Goal: Information Seeking & Learning: Find contact information

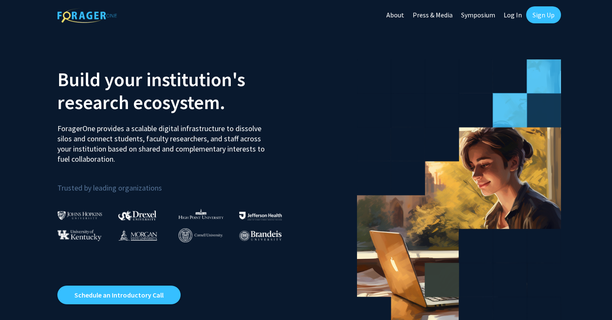
click at [513, 18] on link "Log In" at bounding box center [512, 15] width 27 height 30
select select
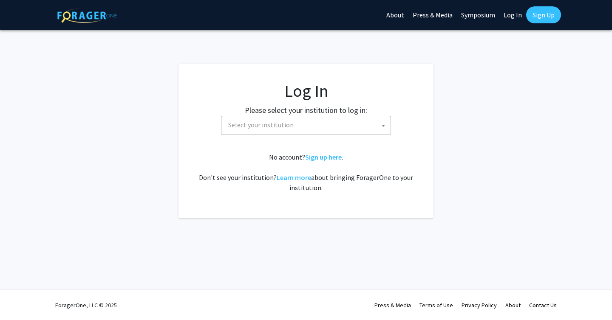
click at [322, 126] on span "Select your institution" at bounding box center [308, 124] width 166 height 17
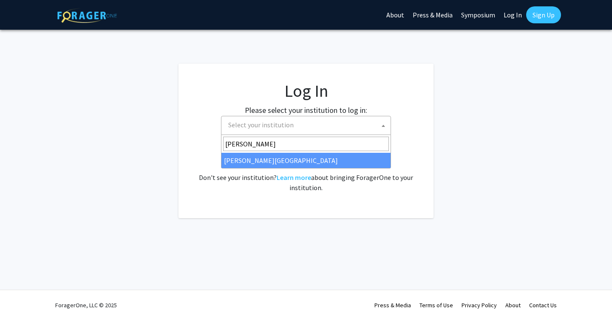
type input "thomas"
select select "24"
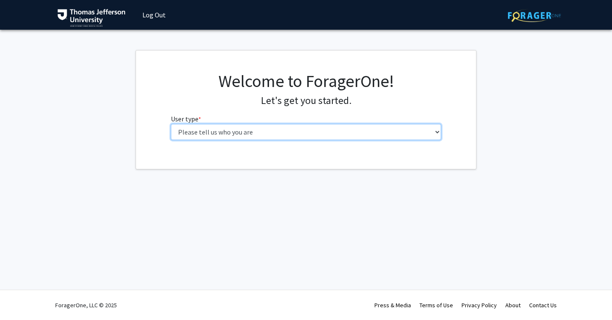
click at [317, 136] on select "Please tell us who you are Undergraduate Student Master's Student Doctoral Cand…" at bounding box center [306, 132] width 271 height 16
select select "3: doc"
click at [171, 124] on select "Please tell us who you are Undergraduate Student Master's Student Doctoral Cand…" at bounding box center [306, 132] width 271 height 16
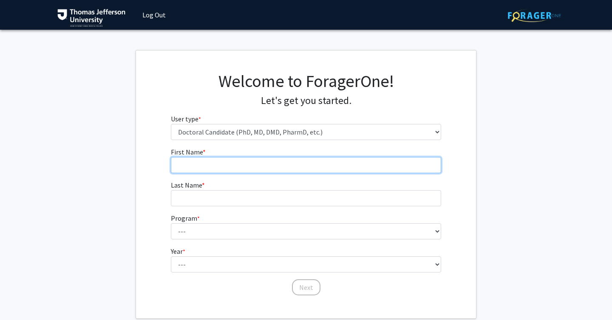
click at [208, 162] on input "First Name * required" at bounding box center [306, 165] width 271 height 16
type input "[PERSON_NAME]"
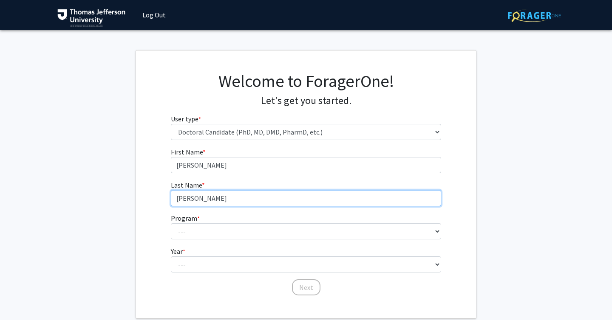
type input "[PERSON_NAME]"
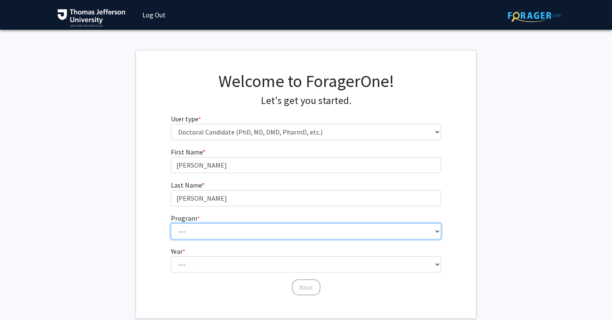
click at [242, 231] on select "--- Accelerated 3+3 BS in Health Sciences/Doctor of [MEDICAL_DATA] Accelerated …" at bounding box center [306, 231] width 271 height 16
select select "35: 815"
click at [171, 223] on select "--- Accelerated 3+3 BS in Health Sciences/Doctor of [MEDICAL_DATA] Accelerated …" at bounding box center [306, 231] width 271 height 16
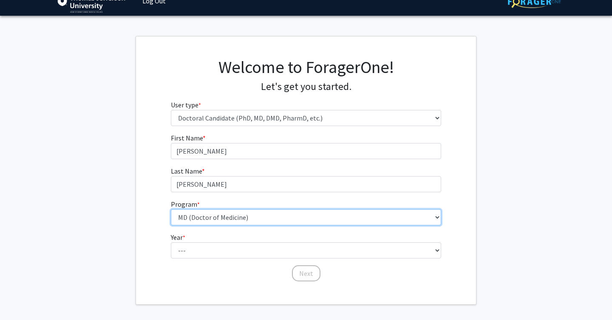
scroll to position [16, 0]
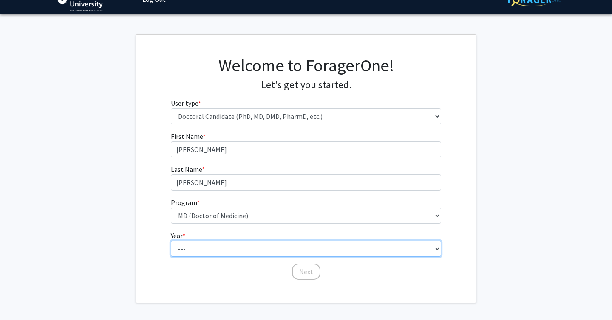
click at [229, 249] on select "--- First Year Second Year Third Year Fourth Year Fifth Year Sixth Year Seventh…" at bounding box center [306, 249] width 271 height 16
select select "3: third_year"
click at [171, 241] on select "--- First Year Second Year Third Year Fourth Year Fifth Year Sixth Year Seventh…" at bounding box center [306, 249] width 271 height 16
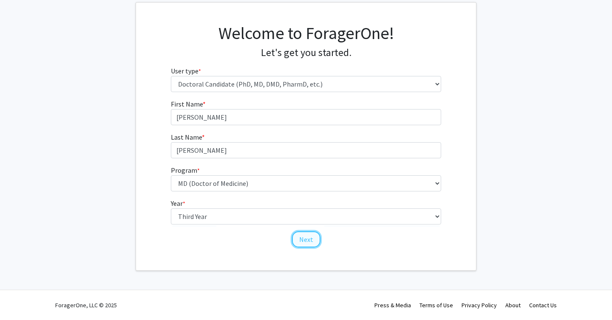
click at [299, 235] on button "Next" at bounding box center [306, 239] width 28 height 16
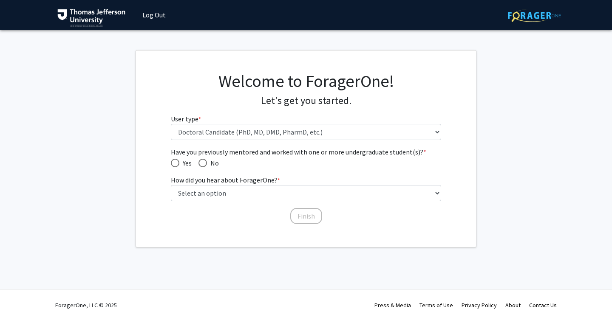
click at [175, 163] on span "Have you previously mentored and worked with one or more undergraduate student(…" at bounding box center [175, 163] width 8 height 8
click at [175, 163] on input "Yes" at bounding box center [175, 163] width 8 height 8
radio input "true"
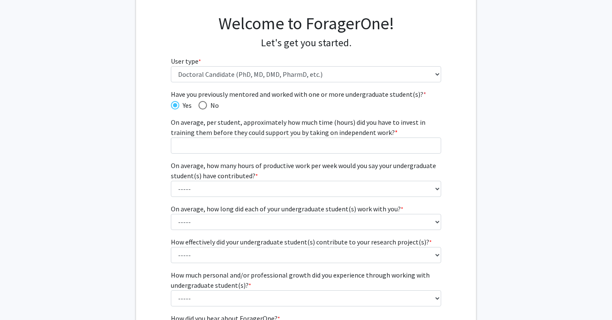
scroll to position [37, 0]
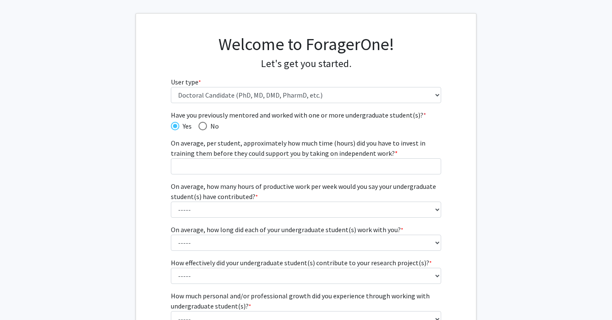
click at [207, 130] on span "No" at bounding box center [213, 126] width 12 height 10
click at [206, 130] on input "No" at bounding box center [202, 126] width 8 height 8
radio input "true"
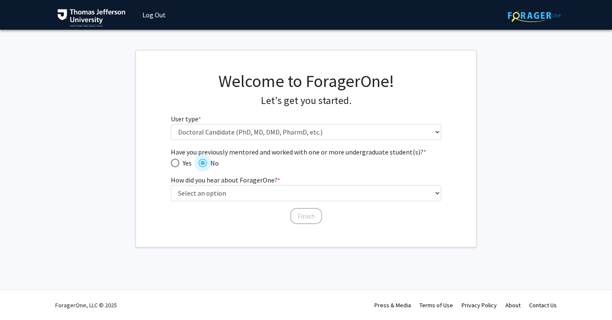
scroll to position [0, 0]
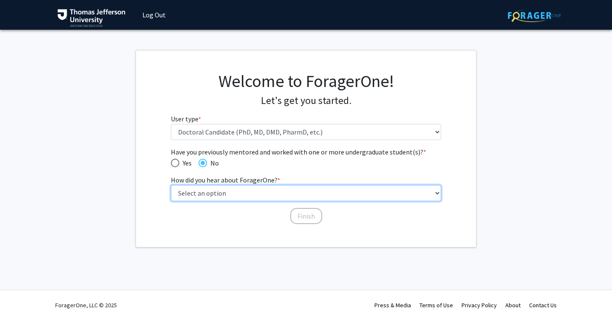
click at [259, 195] on select "Select an option Peer/student recommendation Faculty/staff recommendation Unive…" at bounding box center [306, 193] width 271 height 16
select select "4: university_email"
click at [171, 185] on select "Select an option Peer/student recommendation Faculty/staff recommendation Unive…" at bounding box center [306, 193] width 271 height 16
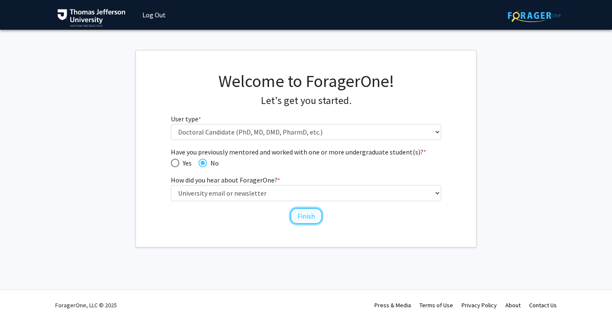
click at [302, 212] on button "Finish" at bounding box center [306, 216] width 32 height 16
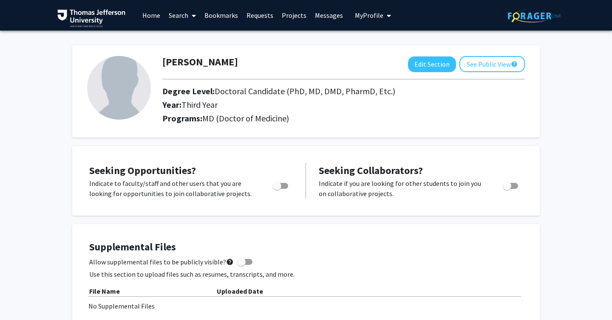
click at [185, 11] on link "Search" at bounding box center [182, 15] width 36 height 30
click at [194, 35] on span "Faculty/Staff" at bounding box center [195, 39] width 62 height 17
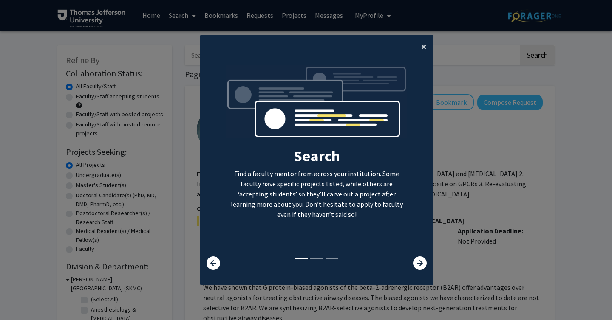
click at [424, 48] on span "×" at bounding box center [424, 46] width 6 height 13
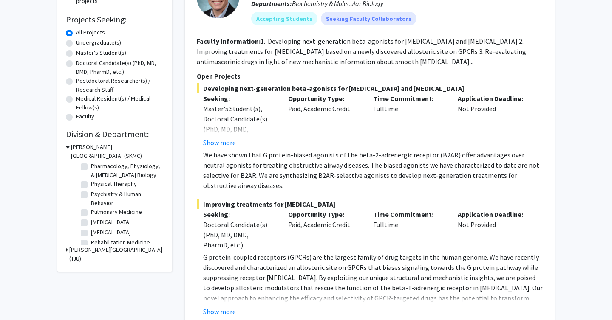
scroll to position [341, 0]
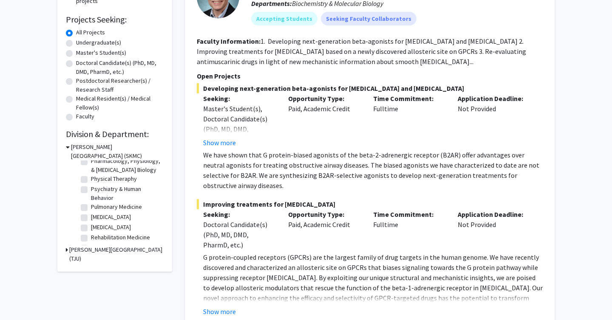
click at [91, 217] on label "[MEDICAL_DATA]" at bounding box center [111, 217] width 40 height 9
click at [91, 217] on input "[MEDICAL_DATA]" at bounding box center [94, 216] width 6 height 6
checkbox input "true"
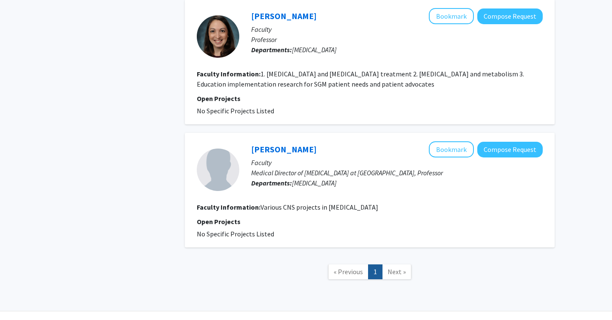
scroll to position [804, 0]
click at [267, 144] on link "[PERSON_NAME]" at bounding box center [283, 149] width 65 height 11
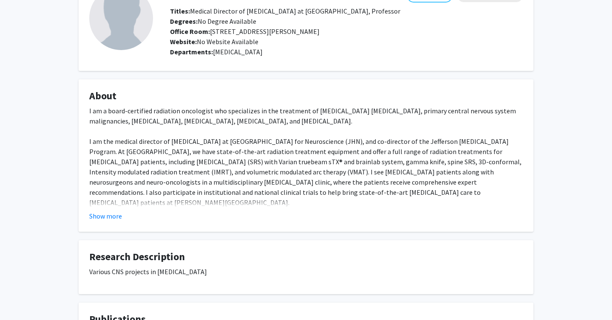
scroll to position [64, 0]
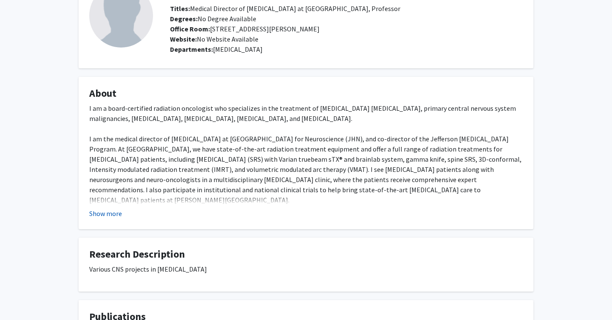
click at [103, 213] on button "Show more" at bounding box center [105, 214] width 33 height 10
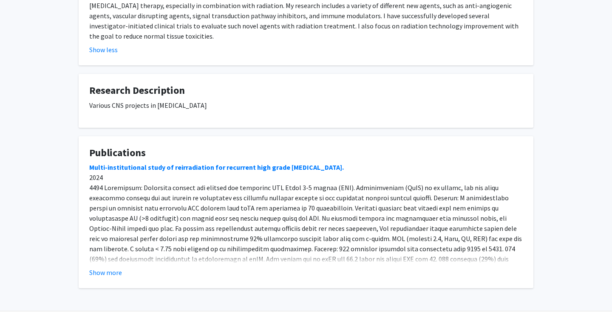
scroll to position [381, 0]
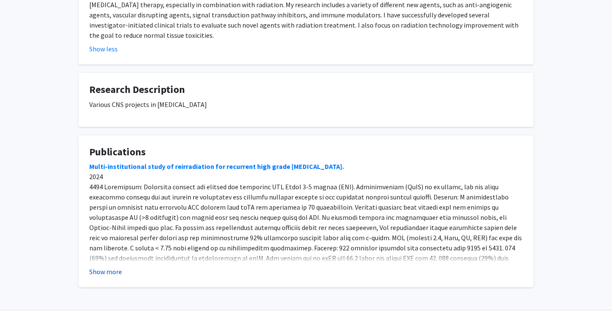
click at [107, 267] on button "Show more" at bounding box center [105, 272] width 33 height 10
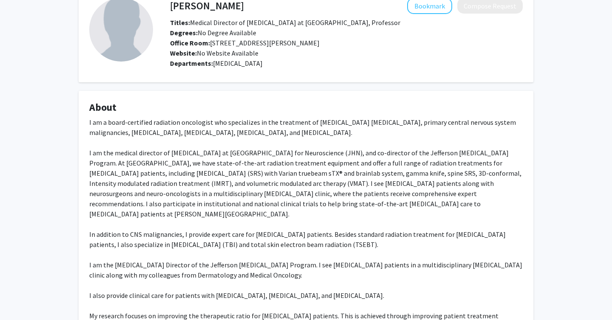
scroll to position [0, 0]
